Goal: Information Seeking & Learning: Learn about a topic

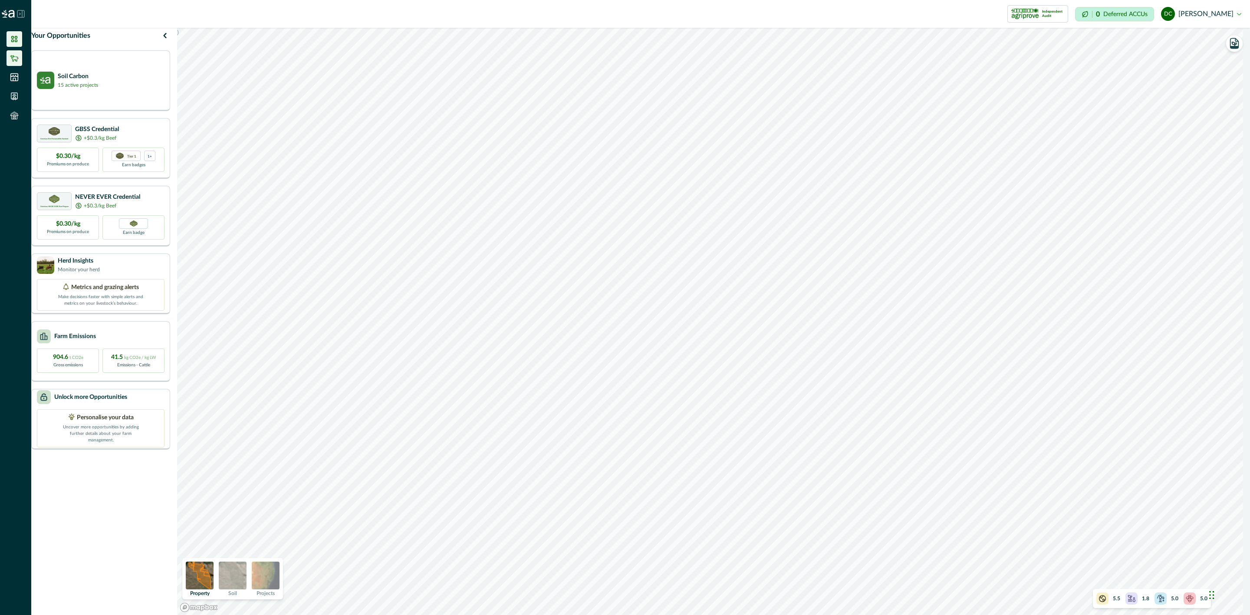
click at [14, 60] on icon at bounding box center [14, 58] width 9 height 9
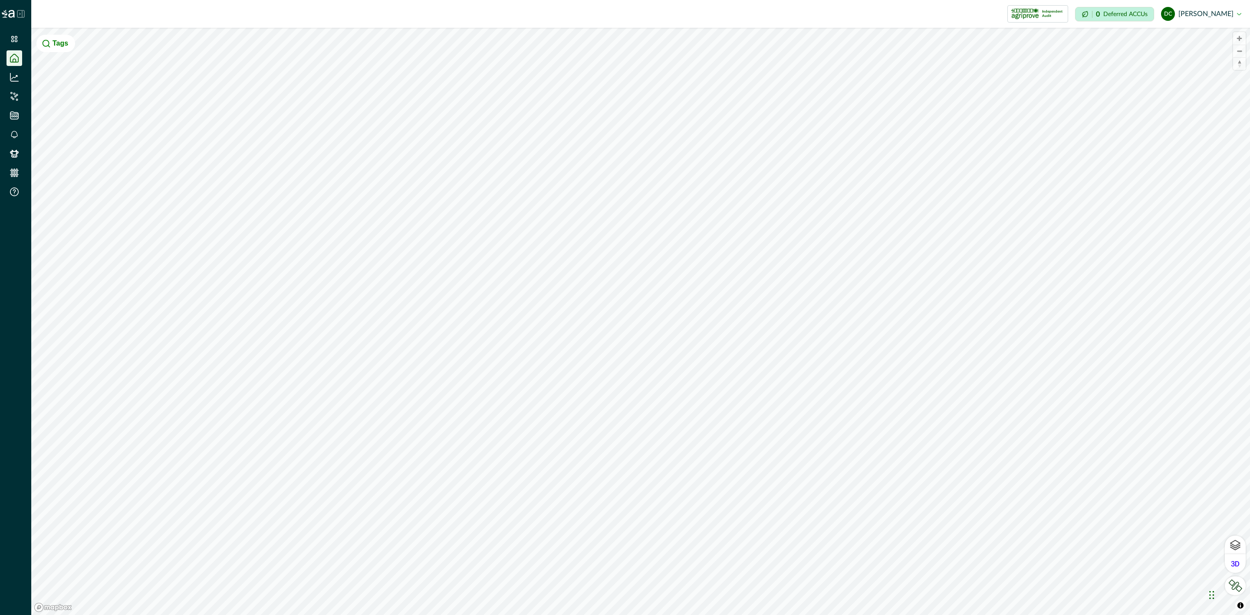
click at [24, 12] on icon at bounding box center [20, 13] width 7 height 7
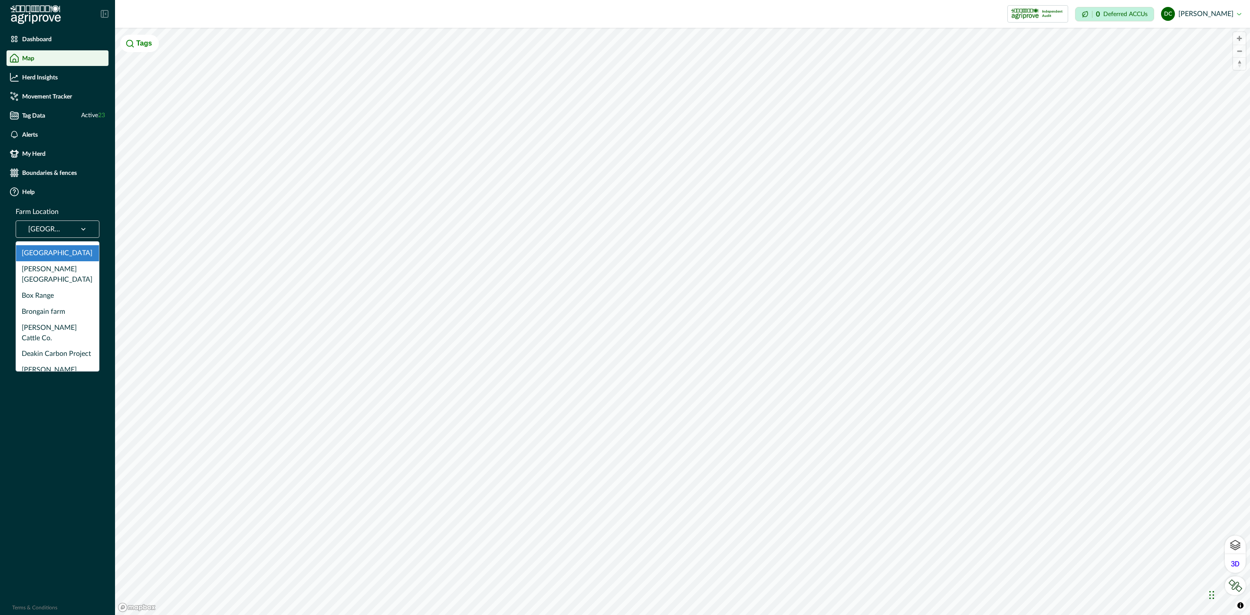
click at [78, 232] on div at bounding box center [83, 229] width 23 height 16
click at [62, 288] on div "Box Range" at bounding box center [57, 296] width 83 height 16
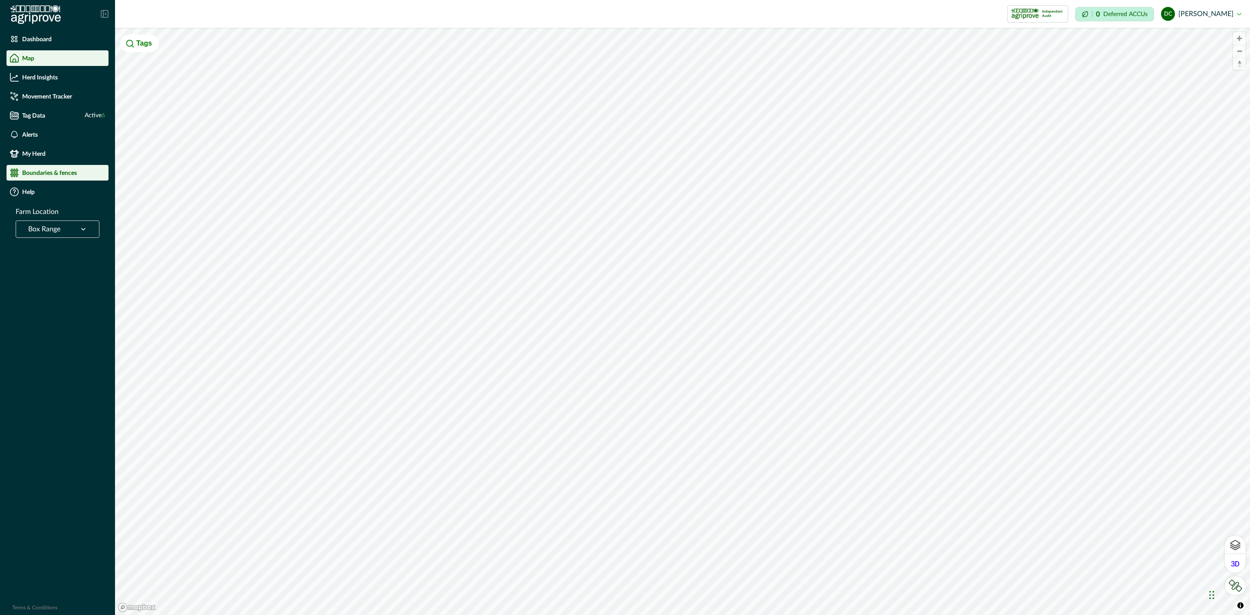
click at [85, 169] on div "Boundaries & fences" at bounding box center [57, 172] width 95 height 9
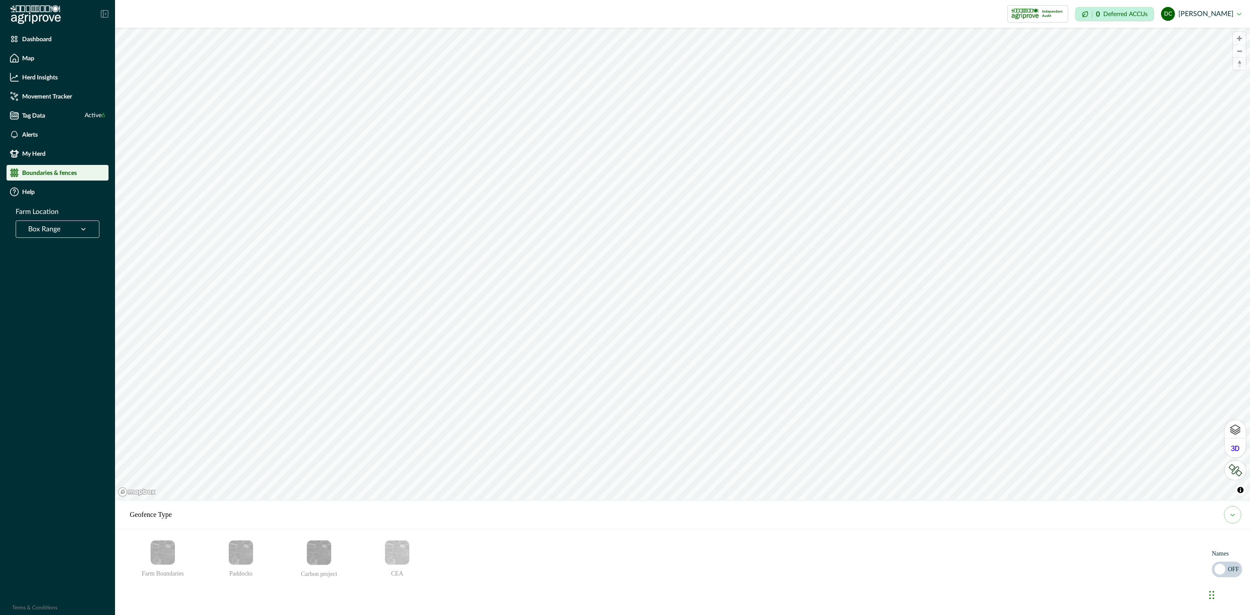
click at [240, 547] on img "Paddocks" at bounding box center [241, 552] width 24 height 24
click at [1233, 562] on span at bounding box center [1227, 570] width 30 height 16
click at [1227, 569] on span at bounding box center [1230, 569] width 11 height 11
drag, startPoint x: 55, startPoint y: 117, endPoint x: 54, endPoint y: 122, distance: 5.3
click at [55, 117] on div "Tag Data Active 6" at bounding box center [57, 115] width 95 height 9
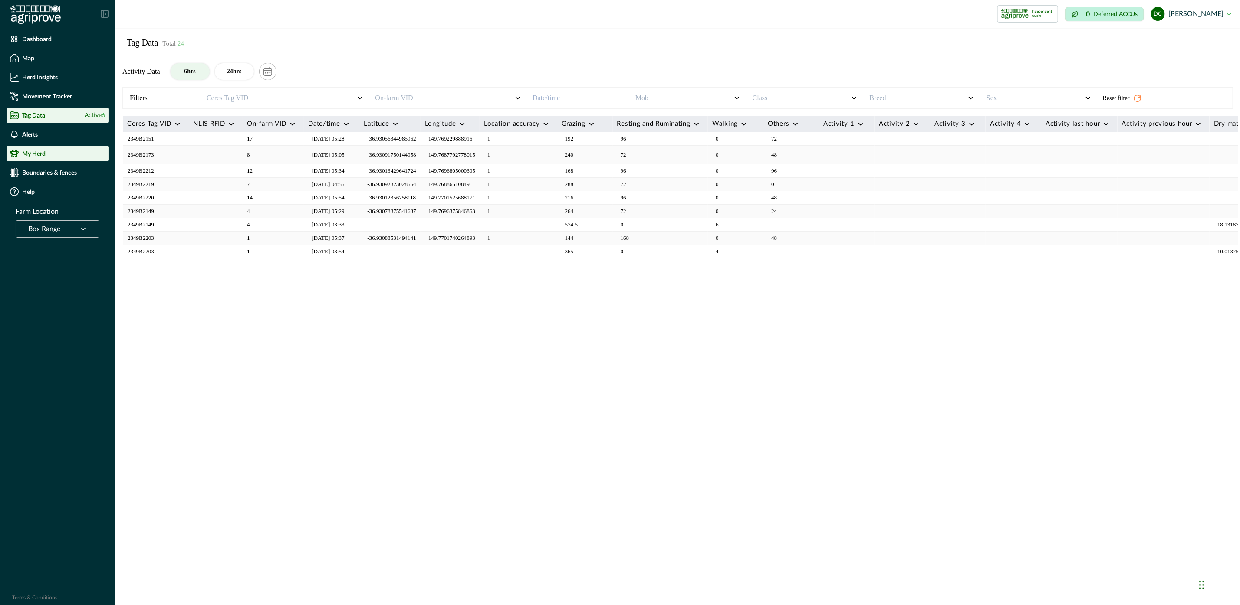
click at [54, 155] on div "My Herd" at bounding box center [57, 153] width 95 height 9
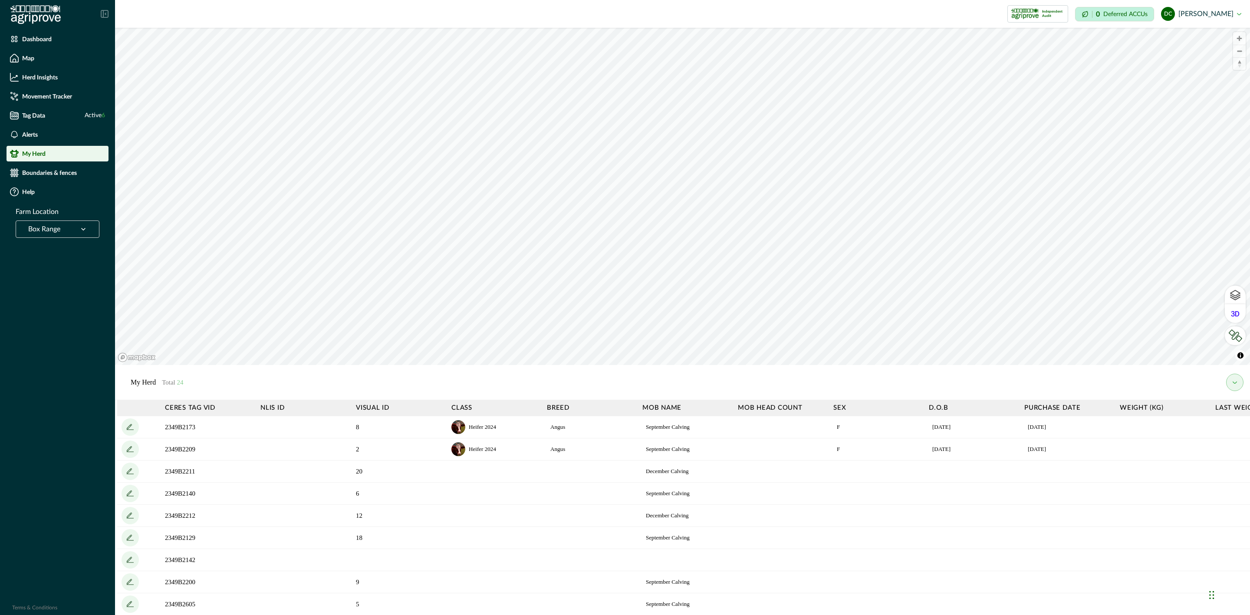
click at [1234, 378] on button "my herd" at bounding box center [1234, 382] width 17 height 17
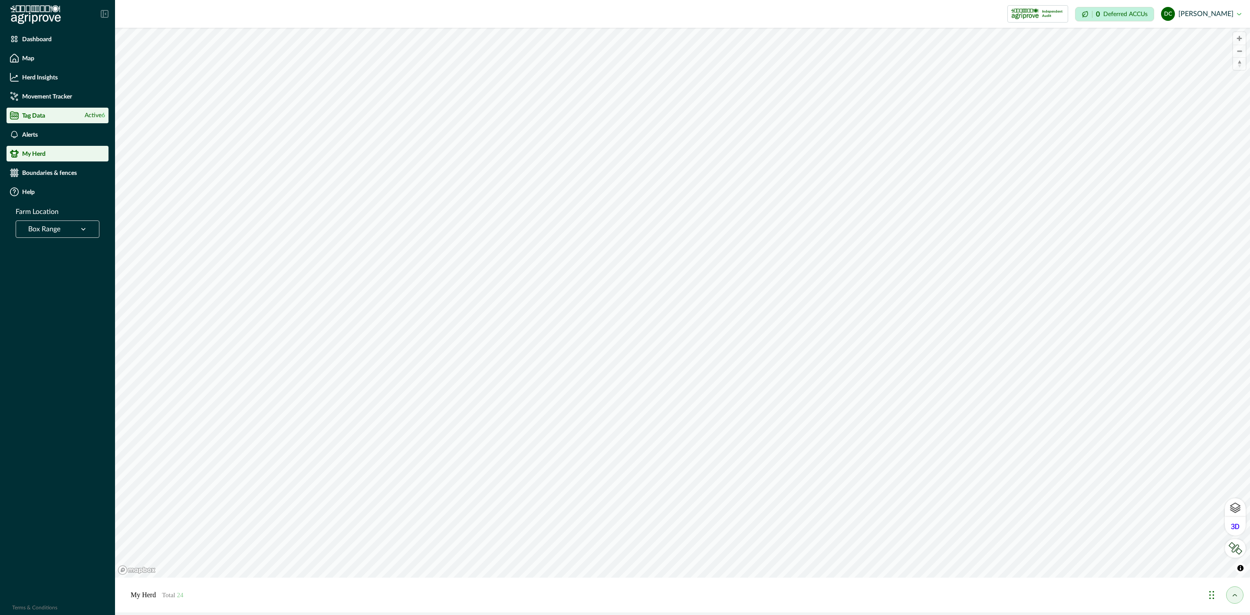
click at [38, 116] on p "Tag Data" at bounding box center [33, 115] width 23 height 7
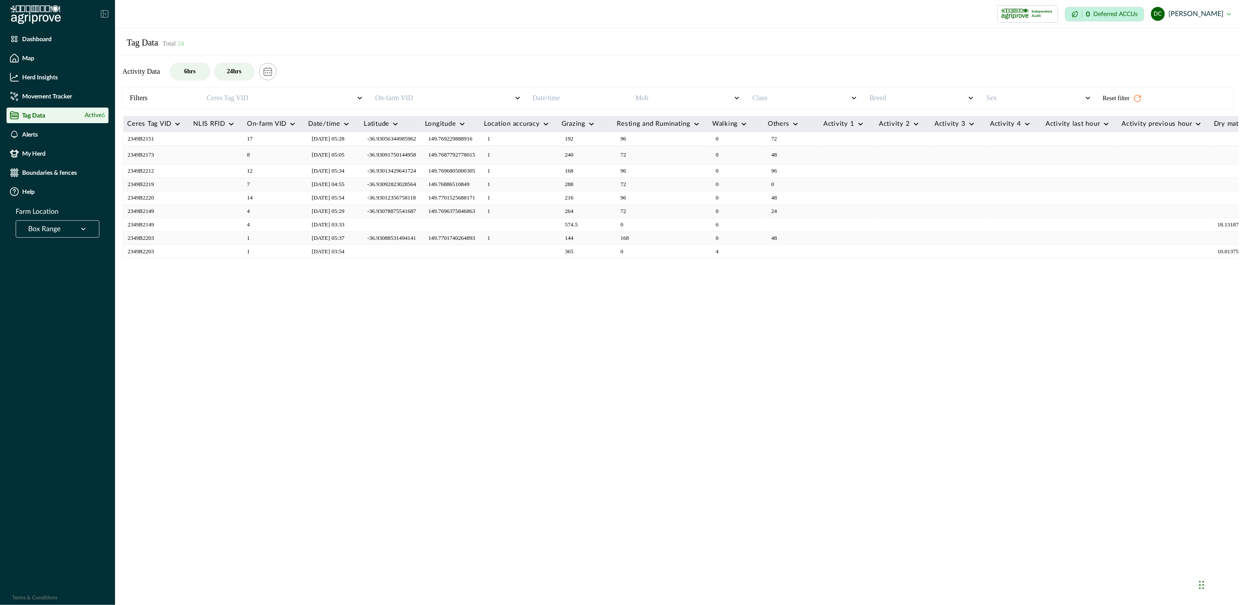
click at [228, 72] on button "24hrs" at bounding box center [234, 71] width 39 height 16
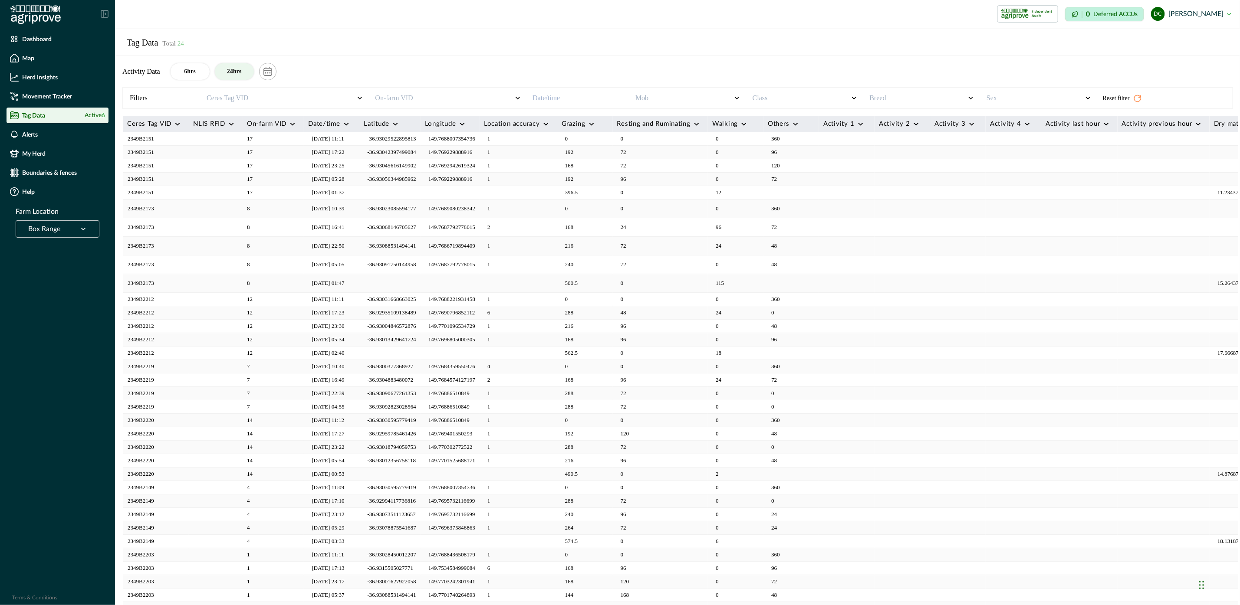
drag, startPoint x: 453, startPoint y: 421, endPoint x: 972, endPoint y: 374, distance: 521.1
click at [972, 374] on td at bounding box center [958, 366] width 56 height 13
click at [73, 59] on div "Map" at bounding box center [57, 58] width 95 height 9
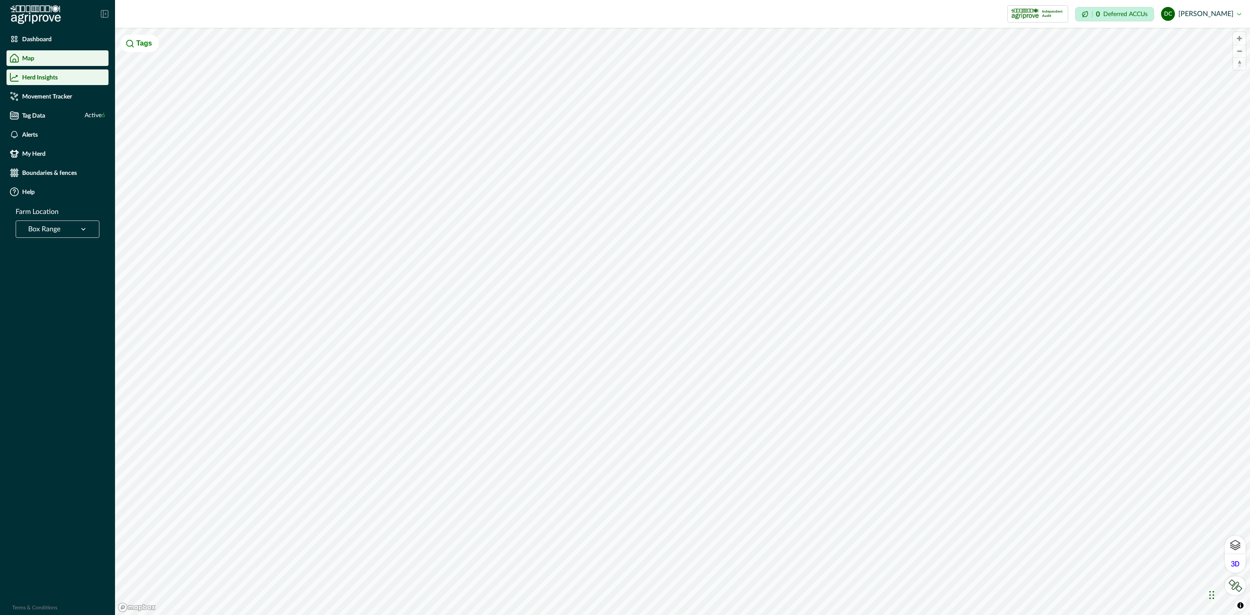
click at [68, 76] on div "Herd Insights" at bounding box center [57, 77] width 95 height 9
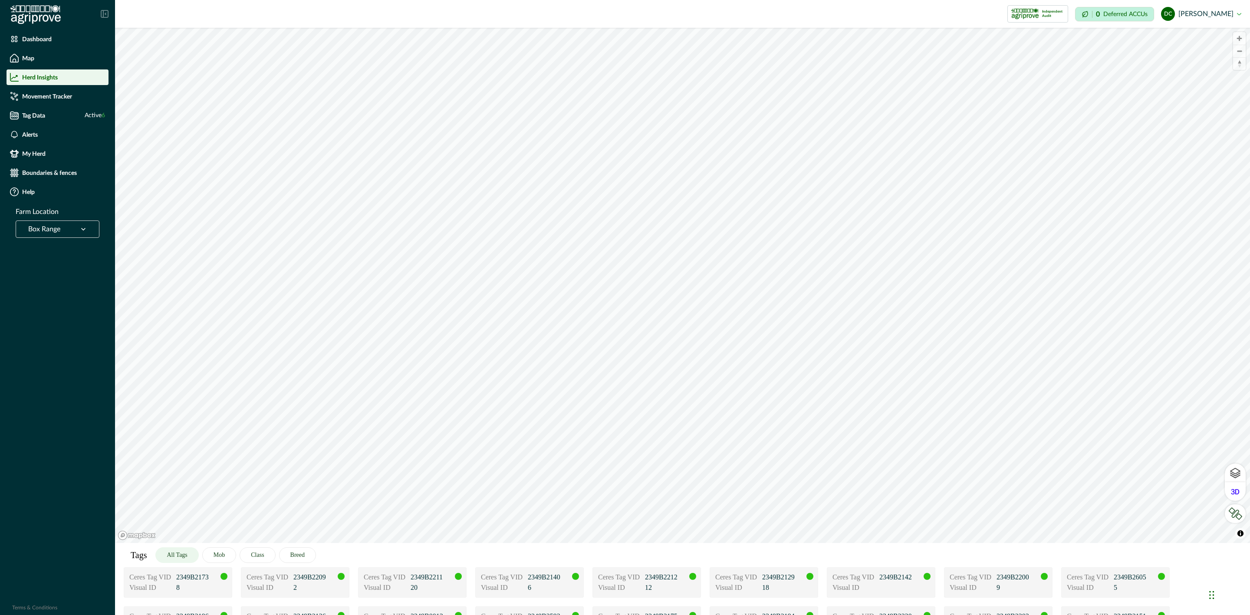
click at [59, 233] on div at bounding box center [46, 229] width 36 height 12
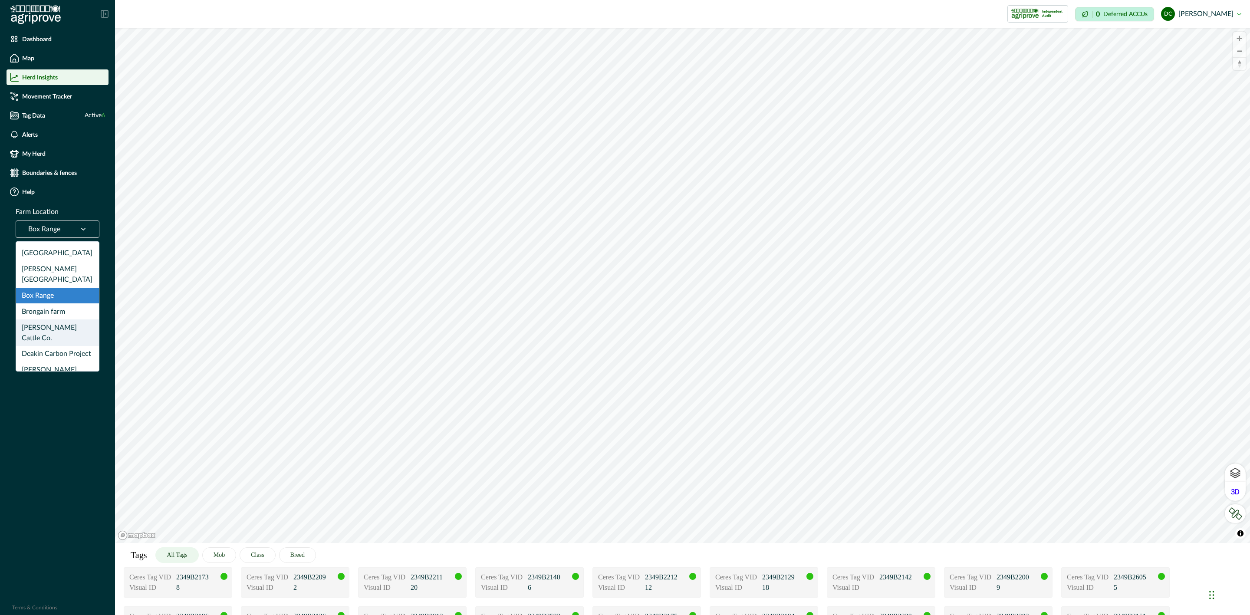
click at [51, 322] on div "[PERSON_NAME] Cattle Co." at bounding box center [57, 332] width 83 height 26
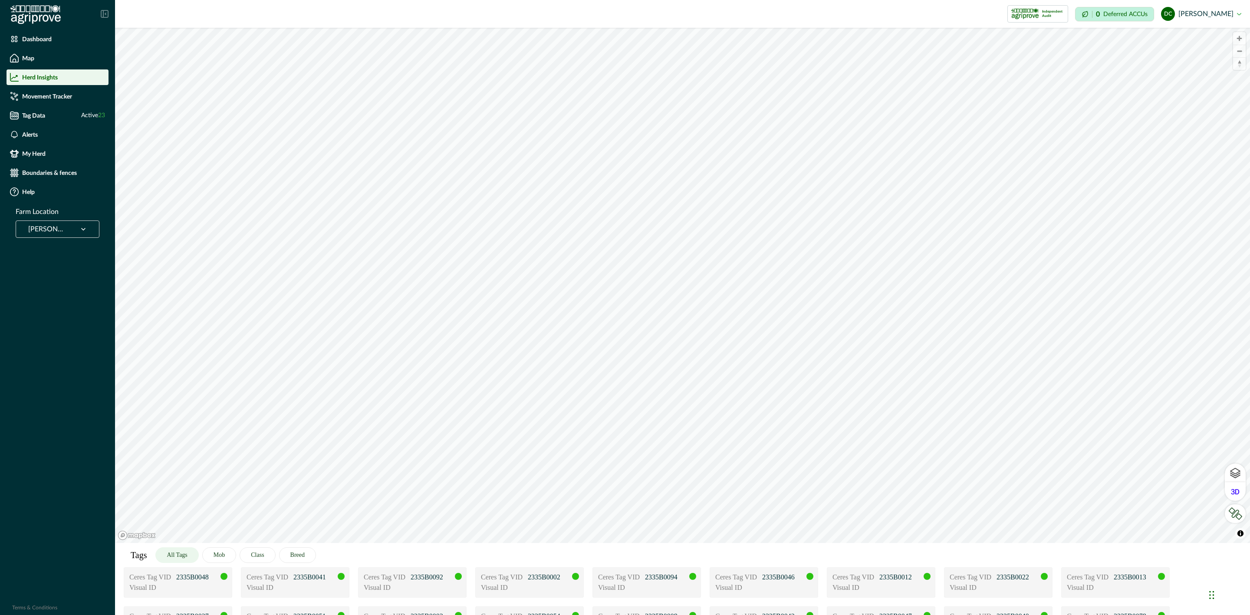
click at [47, 228] on div at bounding box center [46, 229] width 36 height 12
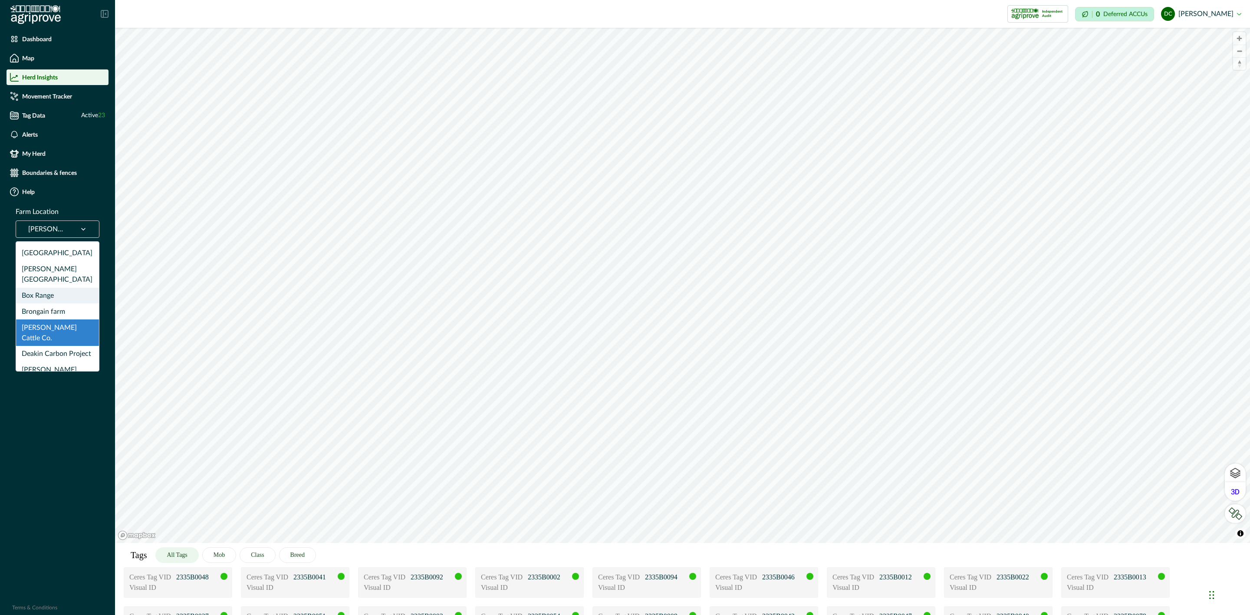
click at [62, 288] on div "Box Range" at bounding box center [57, 296] width 83 height 16
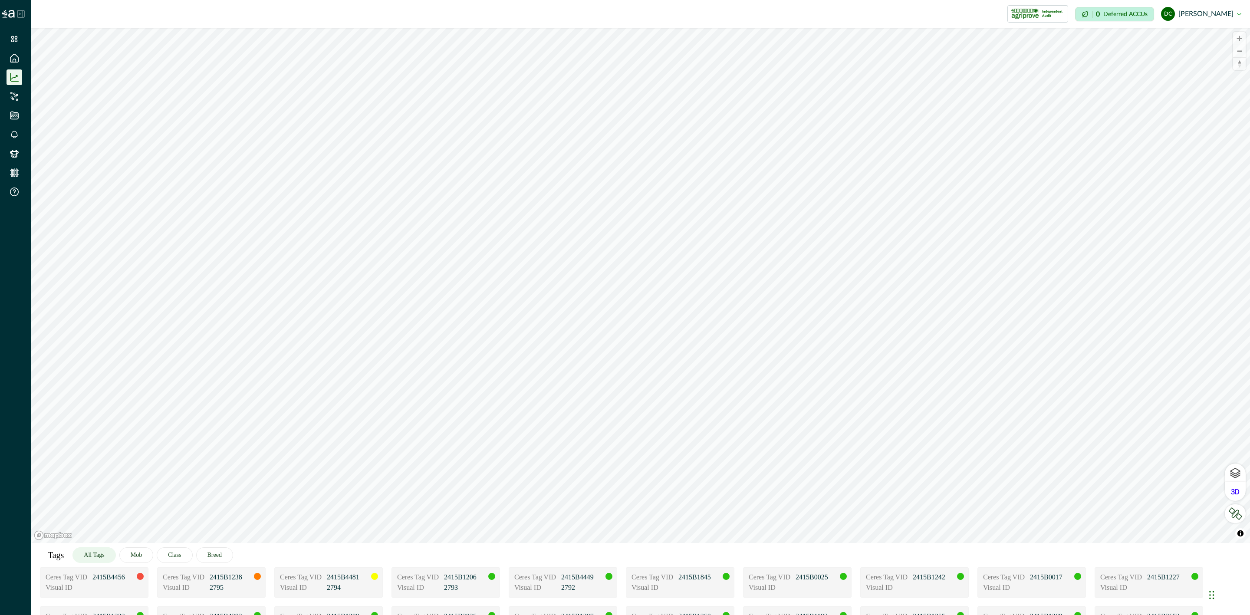
click at [24, 14] on icon at bounding box center [20, 13] width 7 height 7
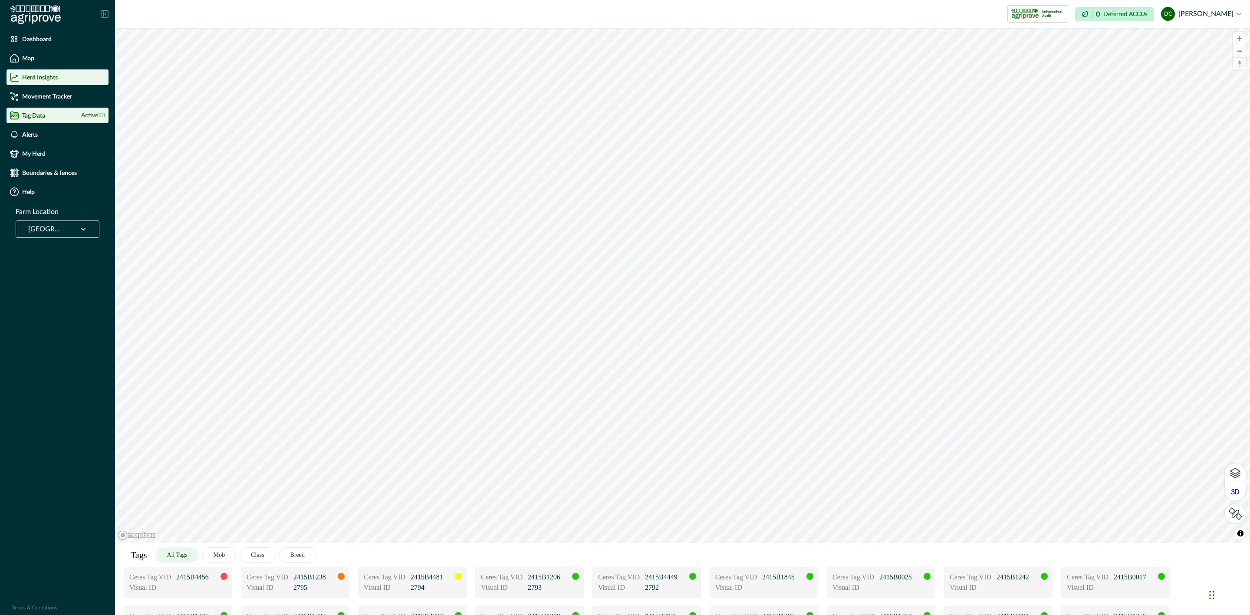
click at [40, 113] on p "Tag Data" at bounding box center [33, 115] width 23 height 7
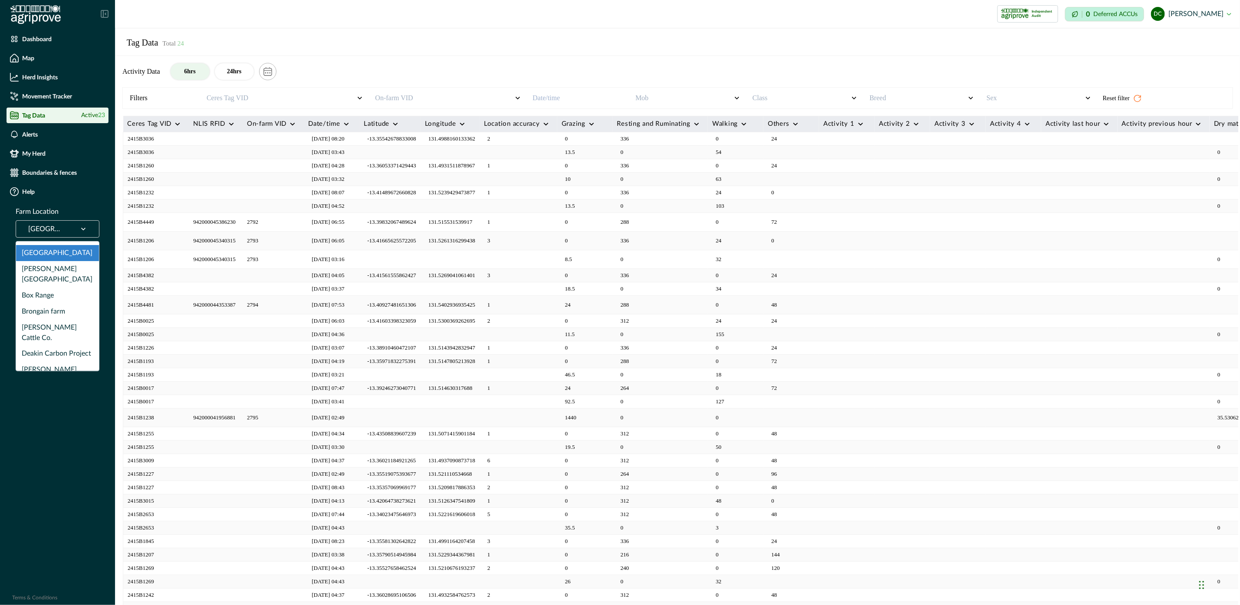
click at [51, 230] on div at bounding box center [46, 229] width 36 height 12
click at [57, 288] on div "Box Range" at bounding box center [57, 296] width 83 height 16
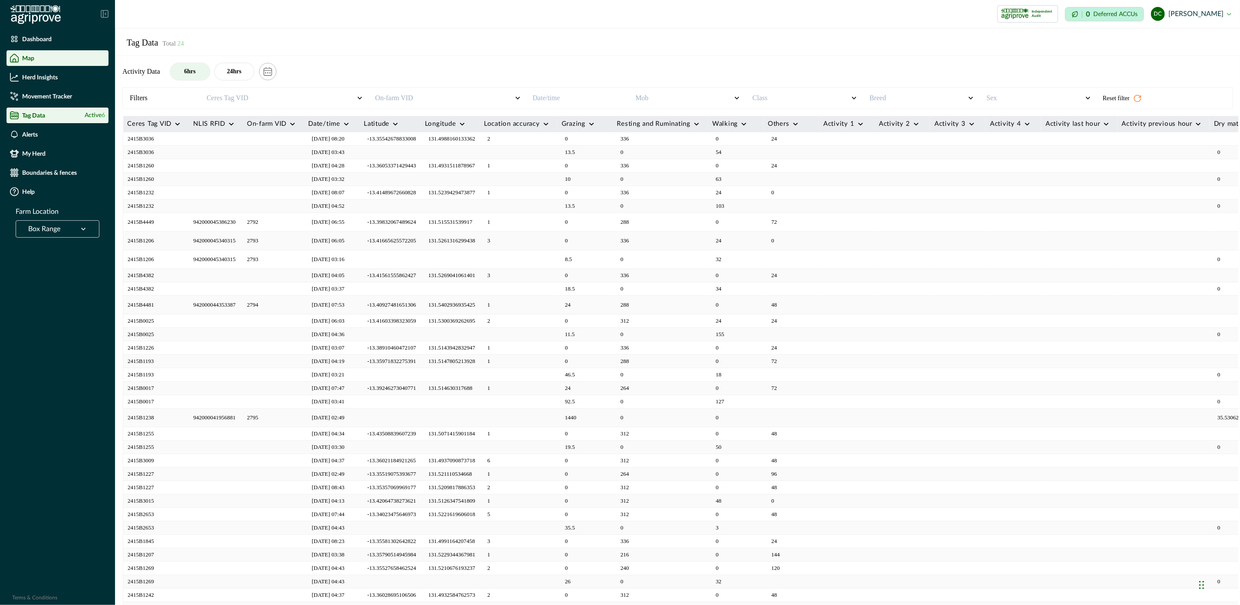
click at [47, 60] on div "Map" at bounding box center [57, 58] width 95 height 9
